Goal: Use online tool/utility: Utilize a website feature to perform a specific function

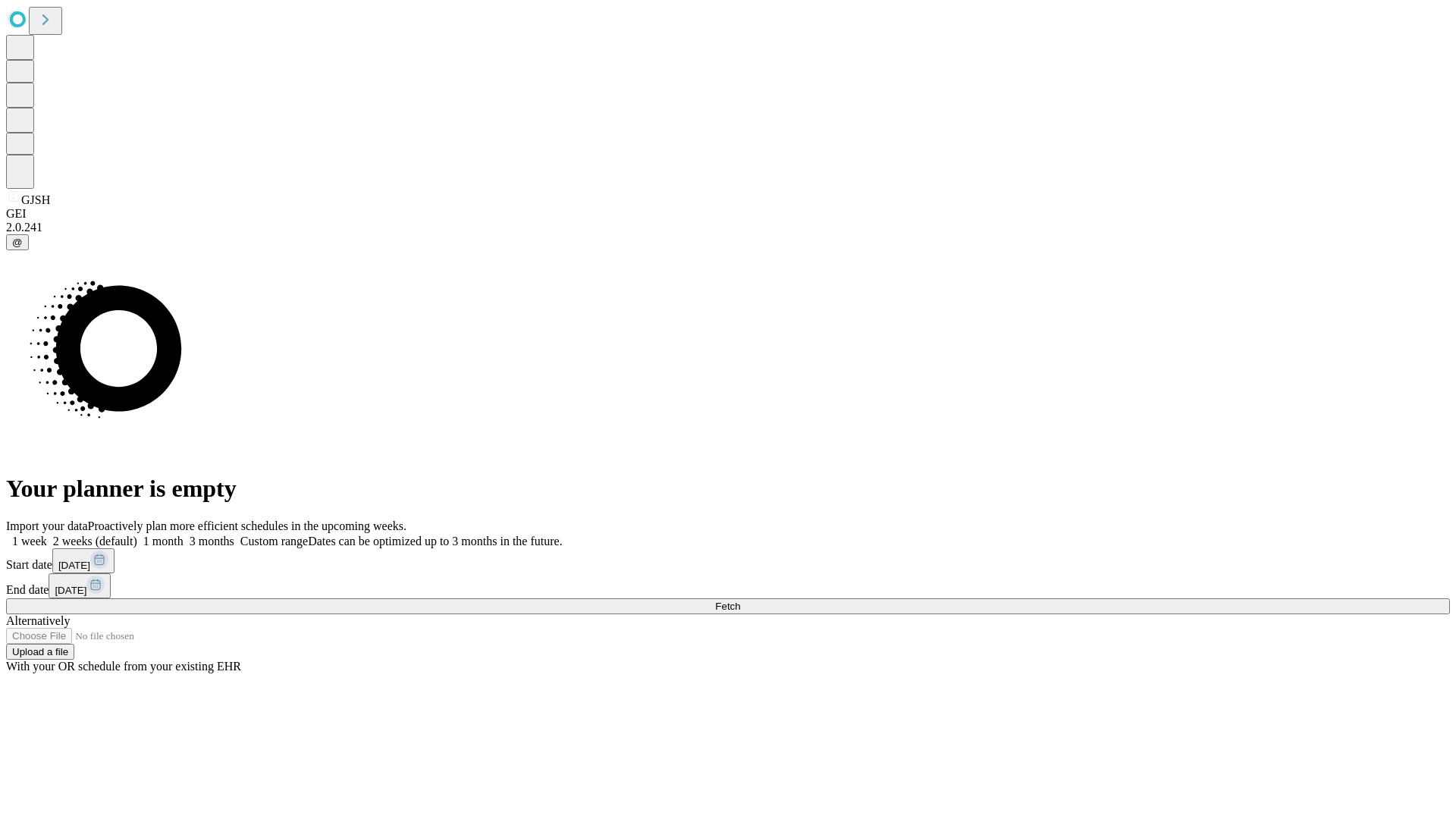
click at [741, 600] on span "Fetch" at bounding box center [728, 606] width 25 height 12
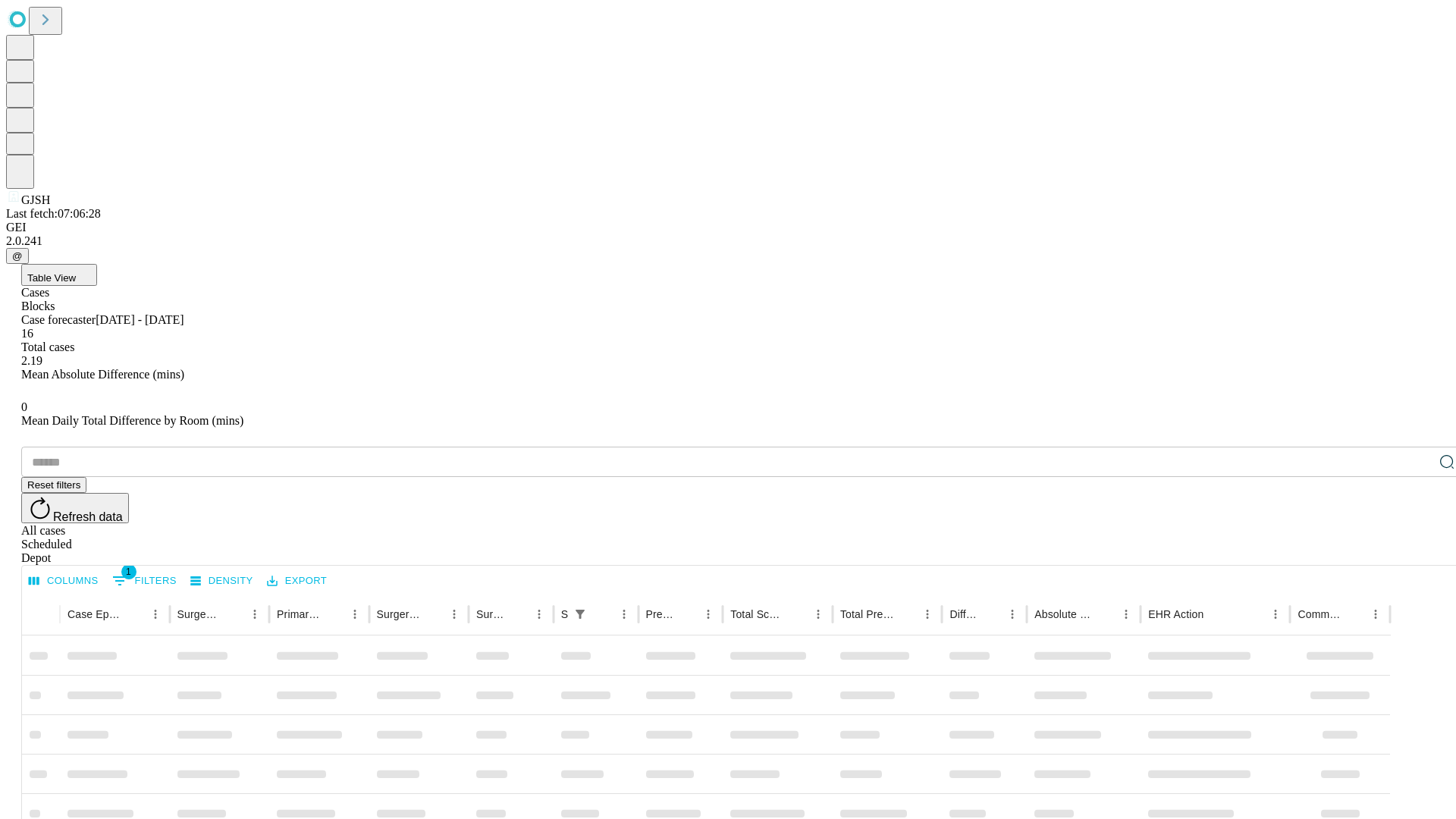
click at [76, 272] on span "Table View" at bounding box center [51, 278] width 48 height 12
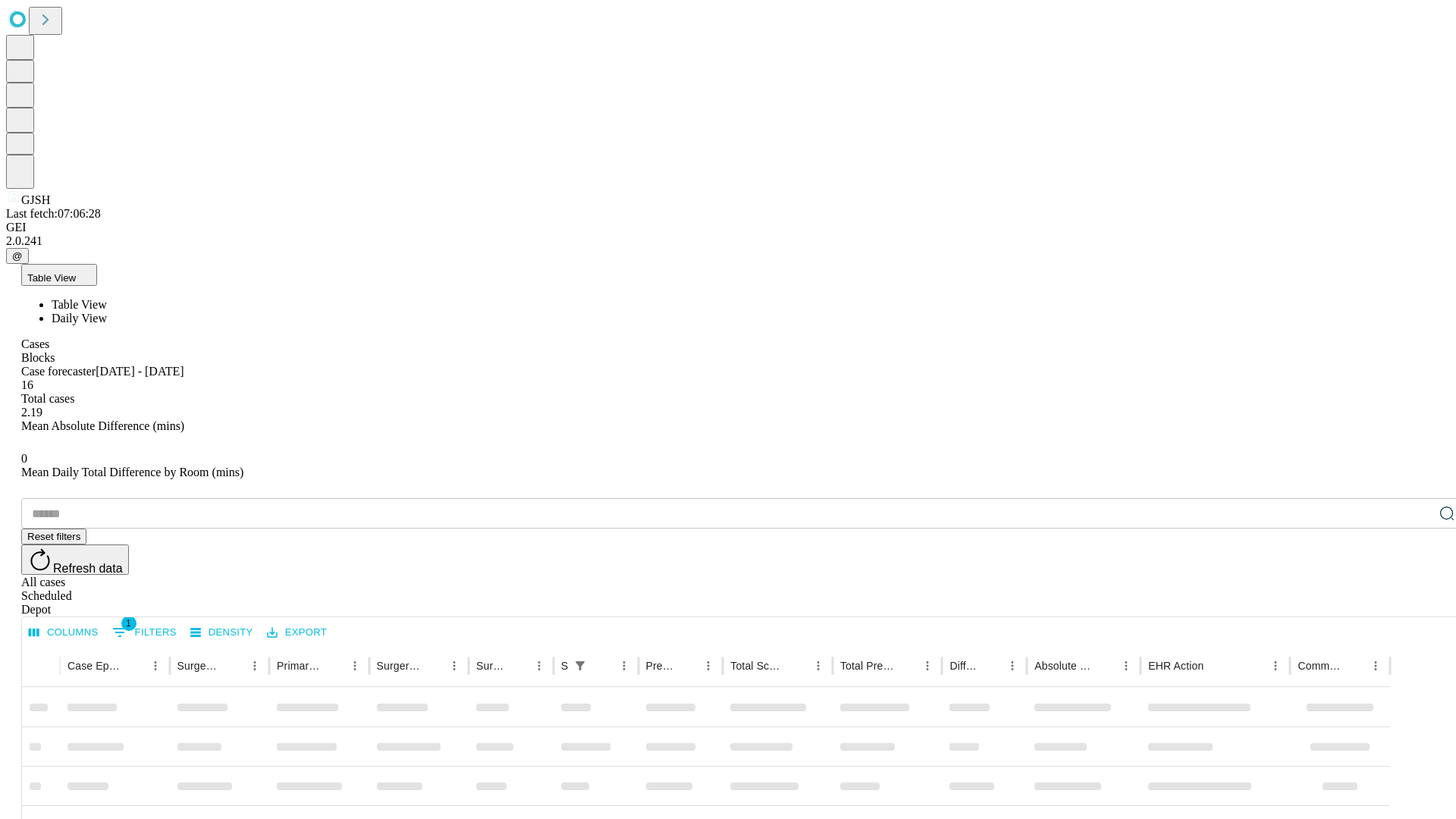
click at [107, 311] on span "Daily View" at bounding box center [80, 317] width 56 height 12
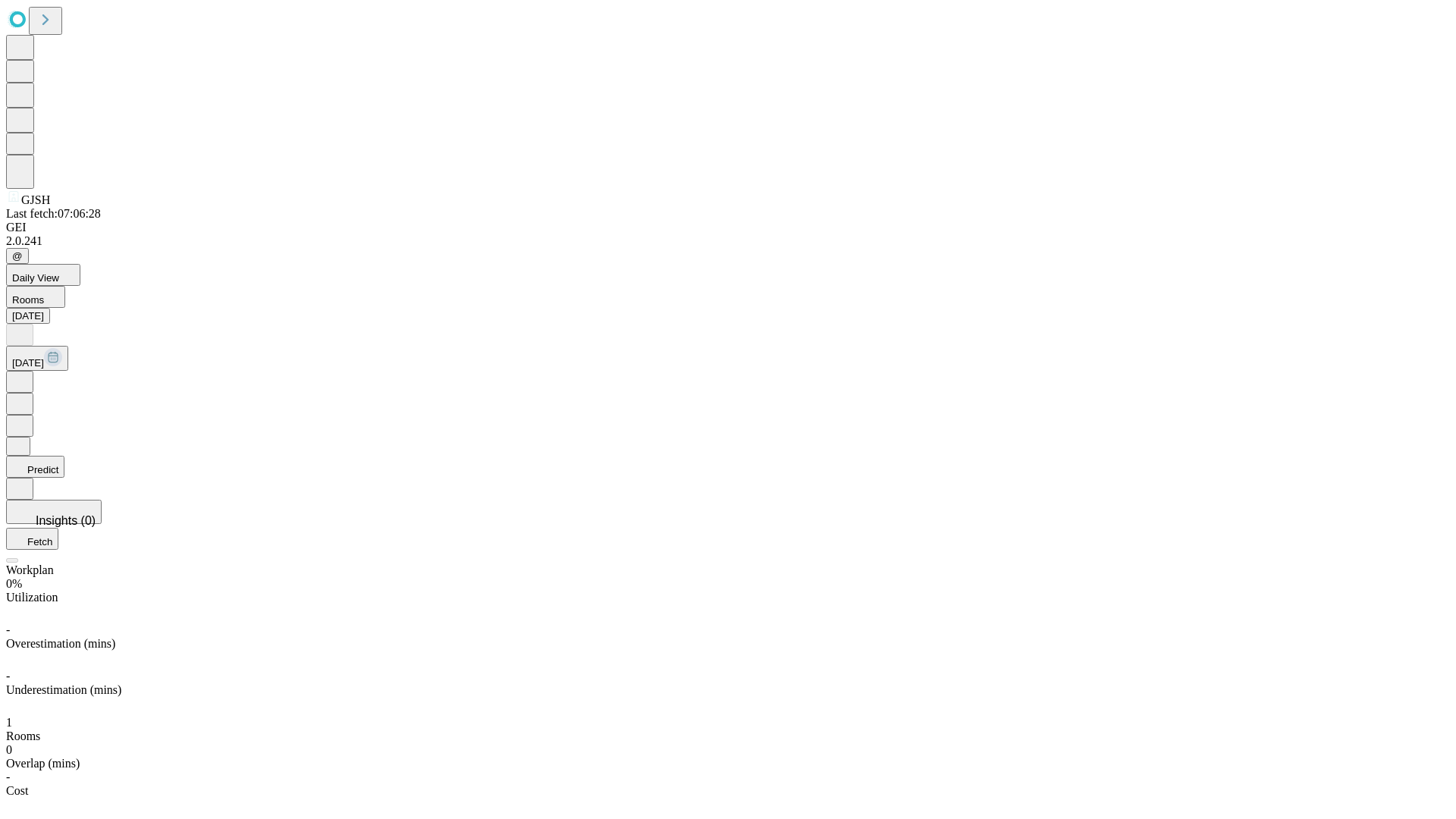
click at [64, 456] on button "Predict" at bounding box center [35, 466] width 59 height 22
